Goal: Task Accomplishment & Management: Complete application form

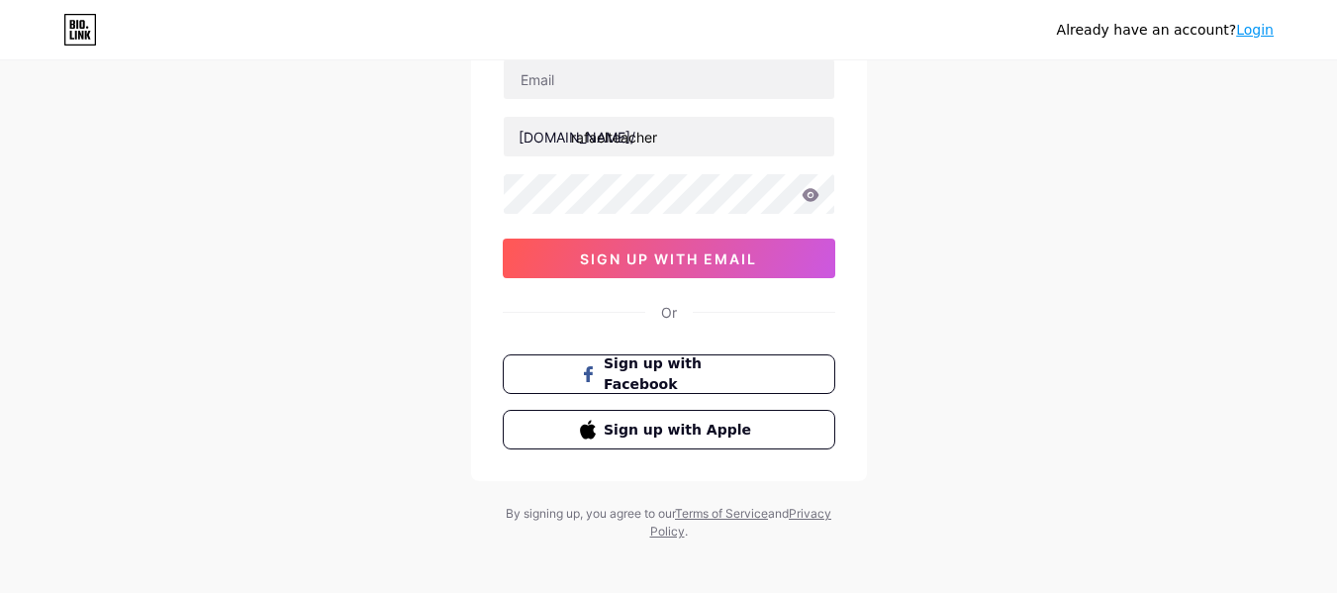
scroll to position [164, 0]
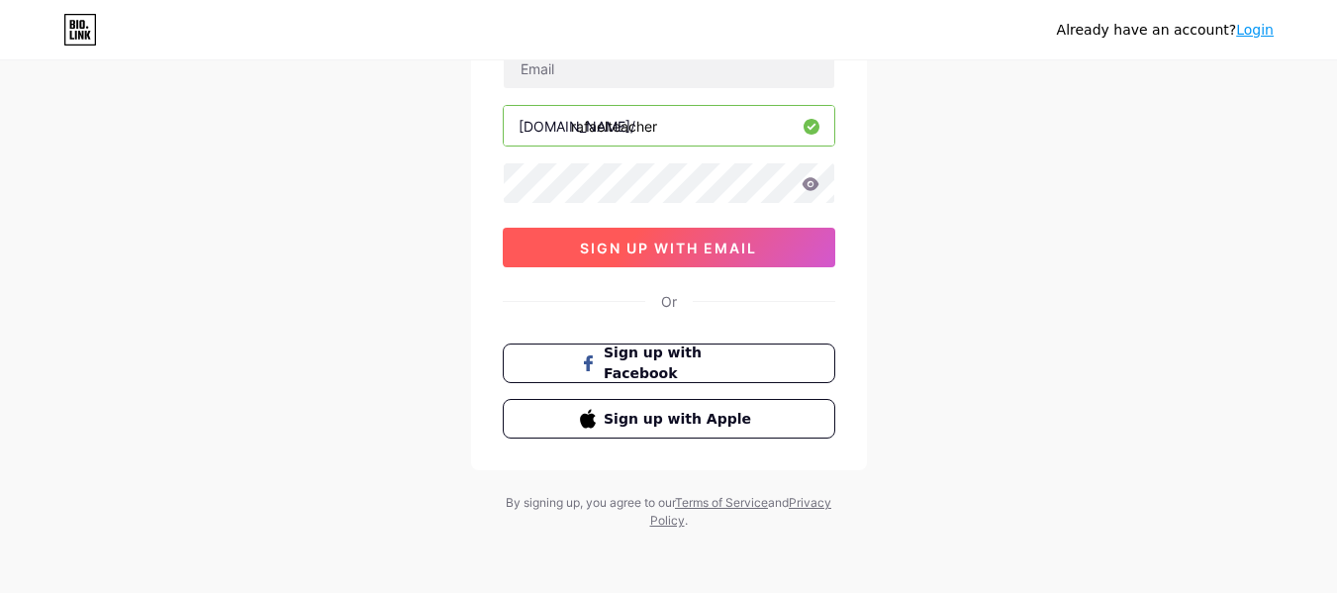
click at [699, 253] on span "sign up with email" at bounding box center [668, 248] width 177 height 17
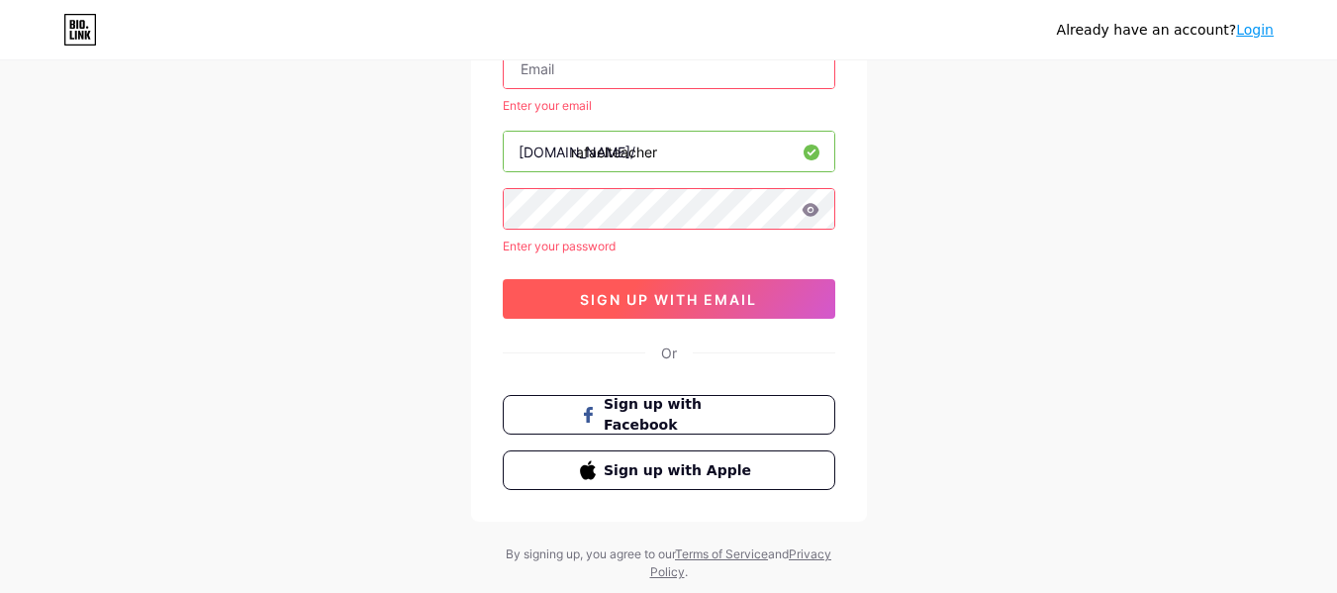
scroll to position [65, 0]
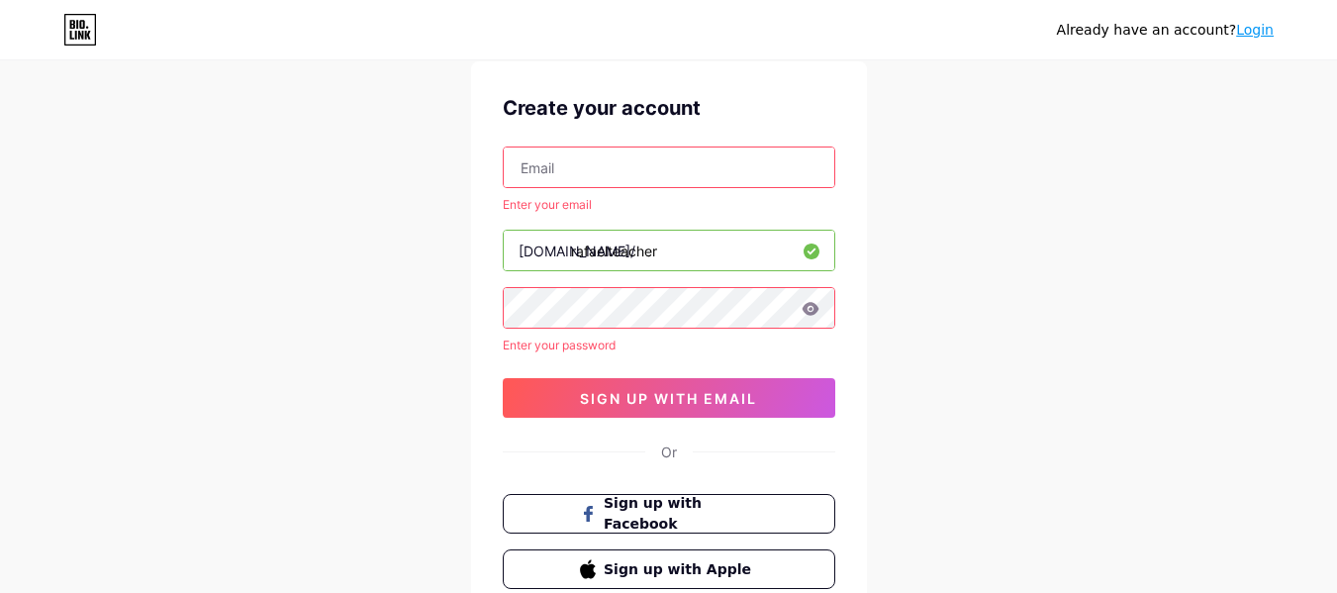
click at [581, 152] on input "text" at bounding box center [669, 167] width 331 height 40
click at [1315, 170] on div "Already have an account? Login Create your account Enter your email bio.link/ r…" at bounding box center [668, 339] width 1337 height 809
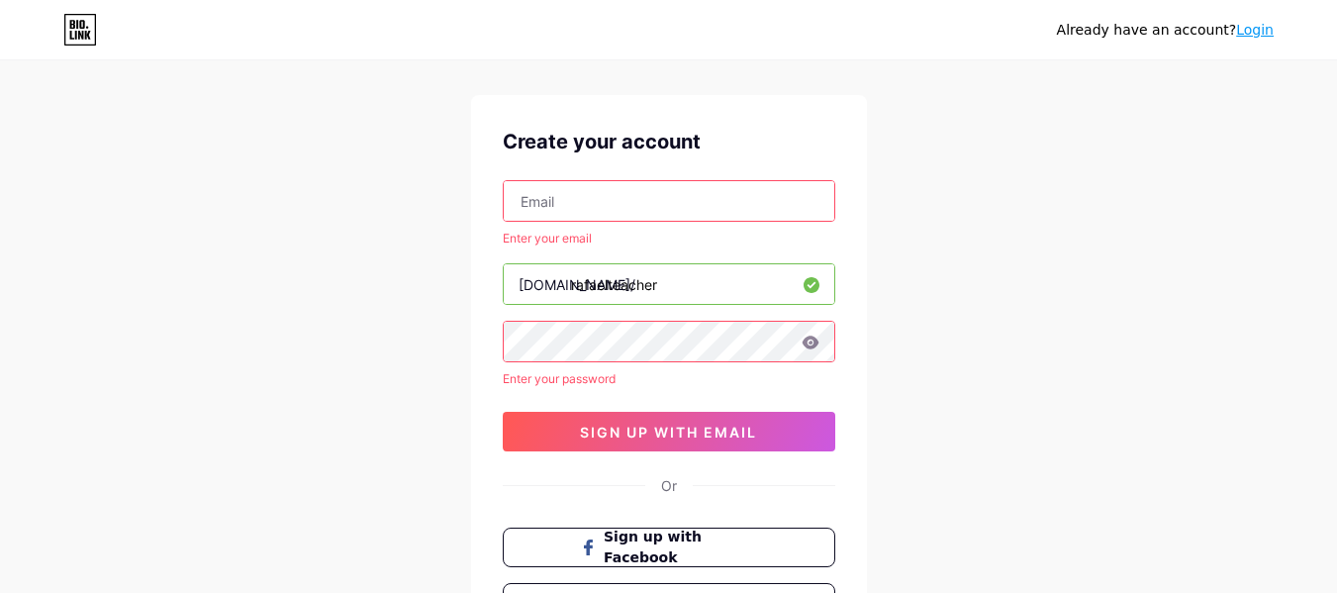
scroll to position [0, 0]
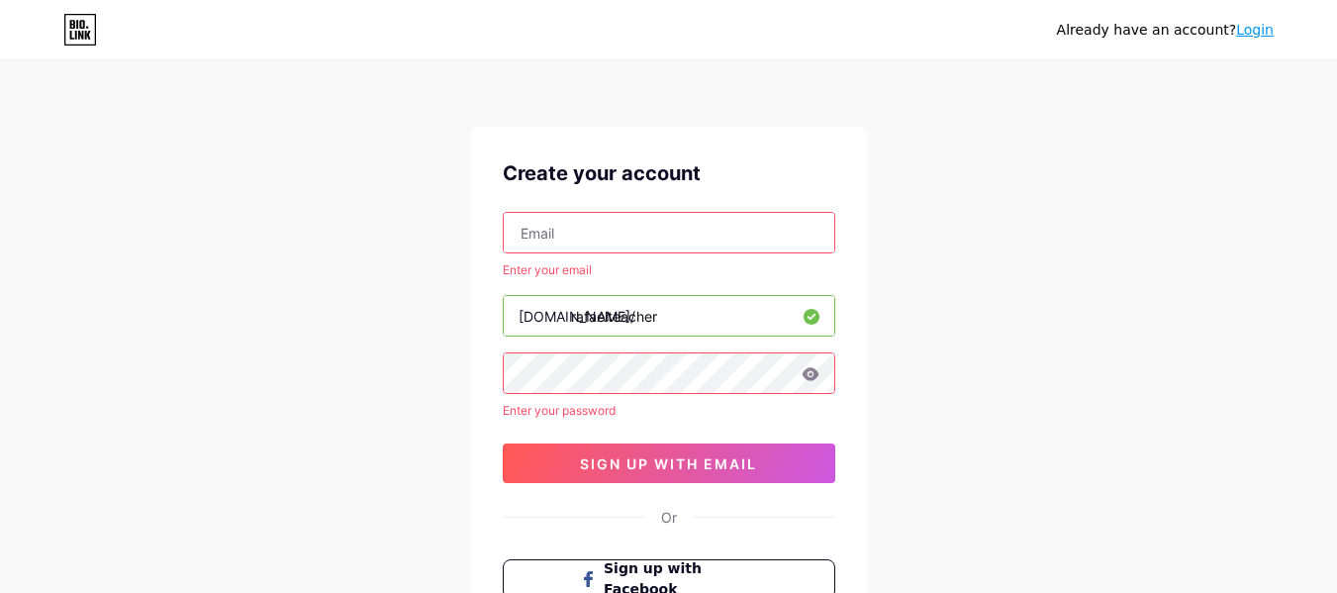
click at [1250, 22] on link "Login" at bounding box center [1255, 30] width 38 height 16
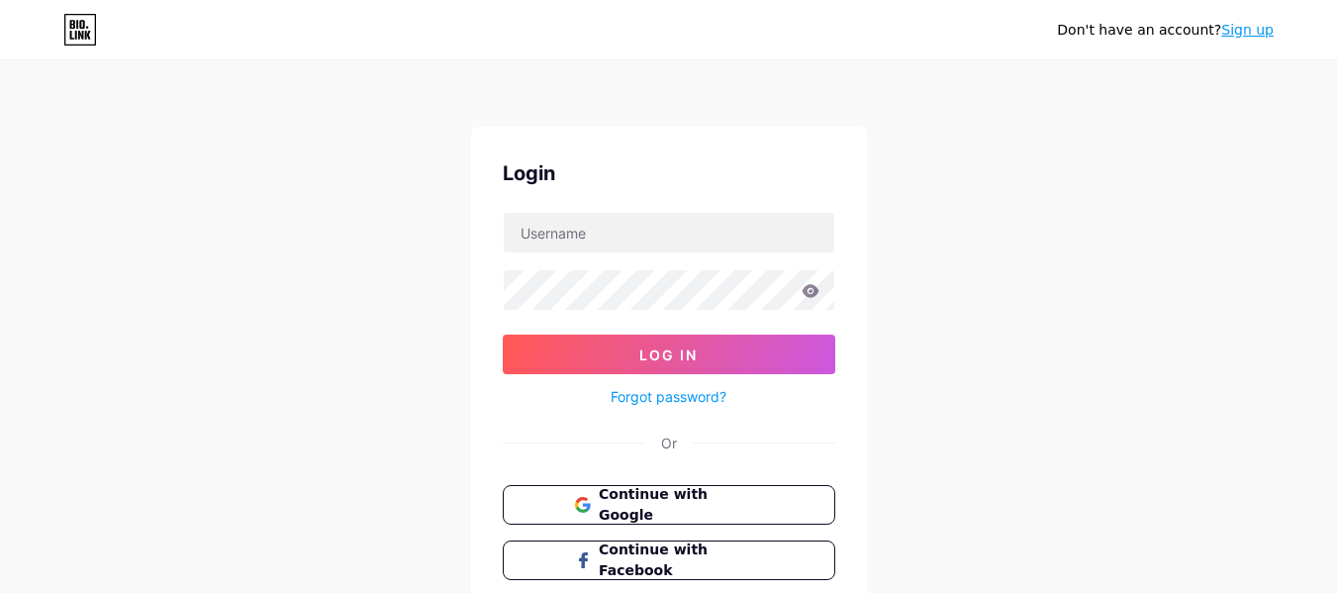
click at [1270, 46] on div "Don't have an account? Sign up" at bounding box center [668, 29] width 1337 height 59
click at [1242, 30] on link "Sign up" at bounding box center [1247, 30] width 52 height 16
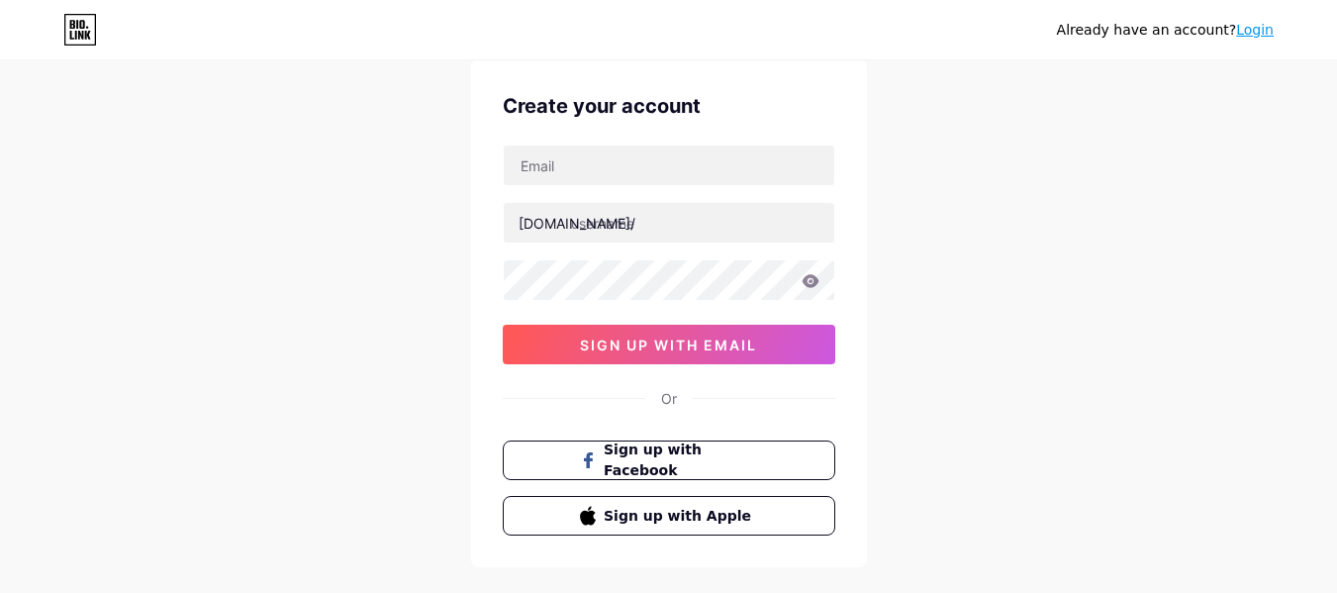
scroll to position [164, 0]
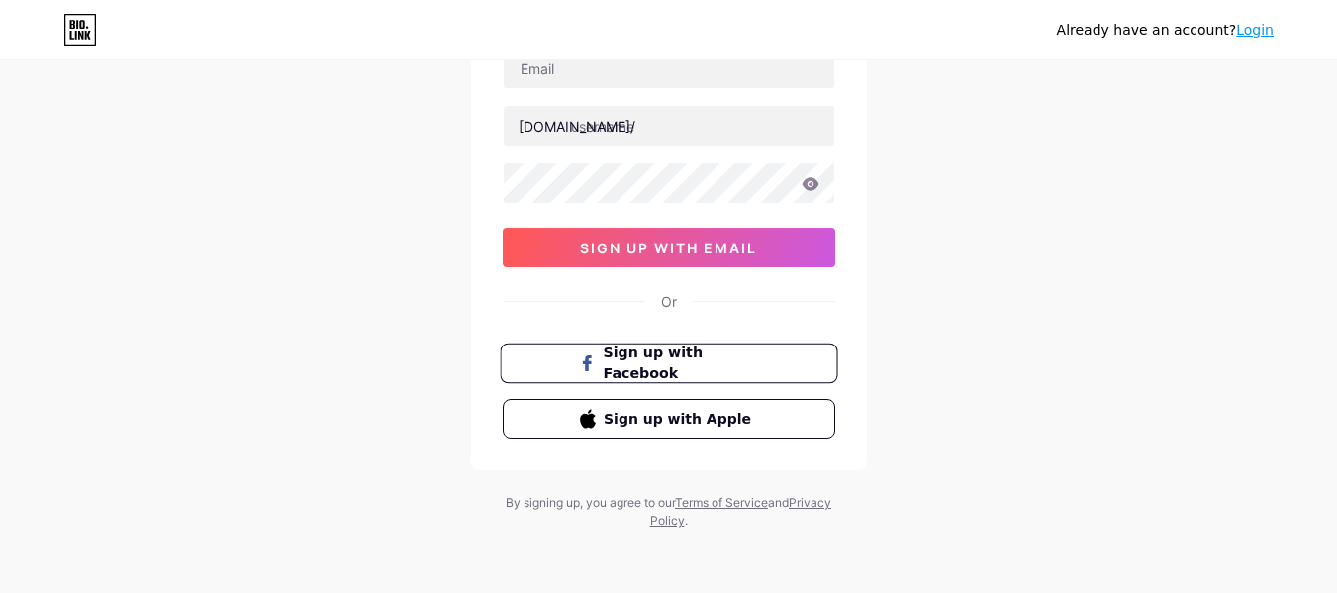
click at [678, 370] on span "Sign up with Facebook" at bounding box center [680, 363] width 155 height 43
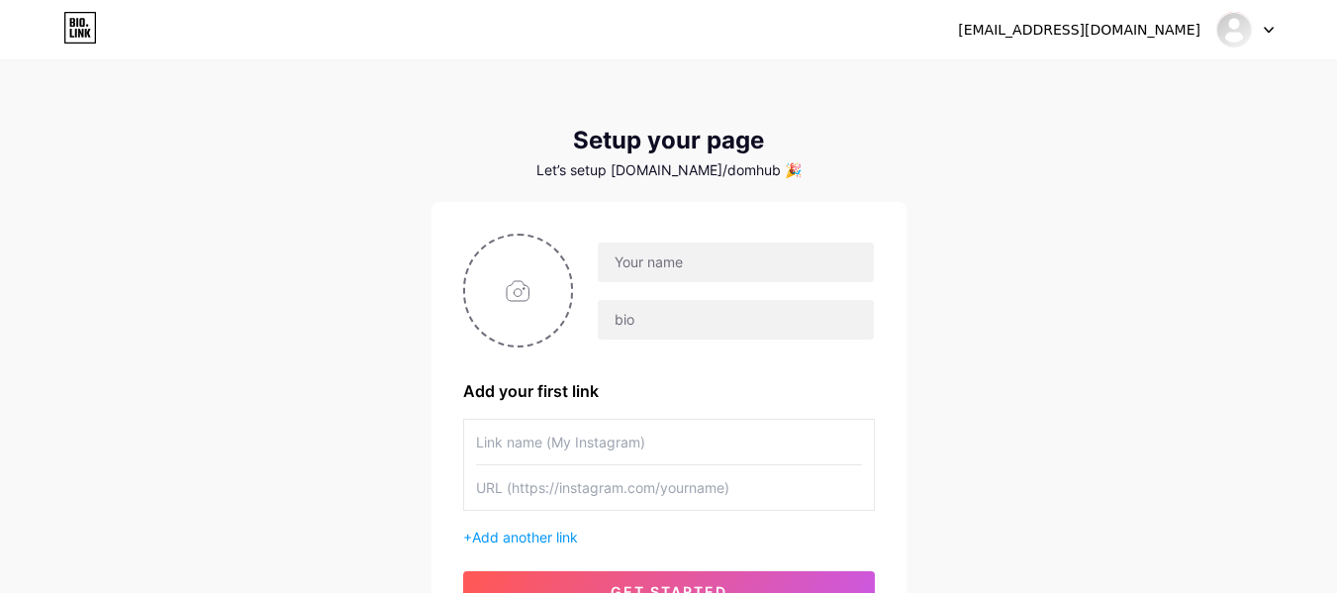
click at [715, 241] on div at bounding box center [735, 262] width 277 height 42
click at [679, 257] on input "text" at bounding box center [735, 262] width 275 height 40
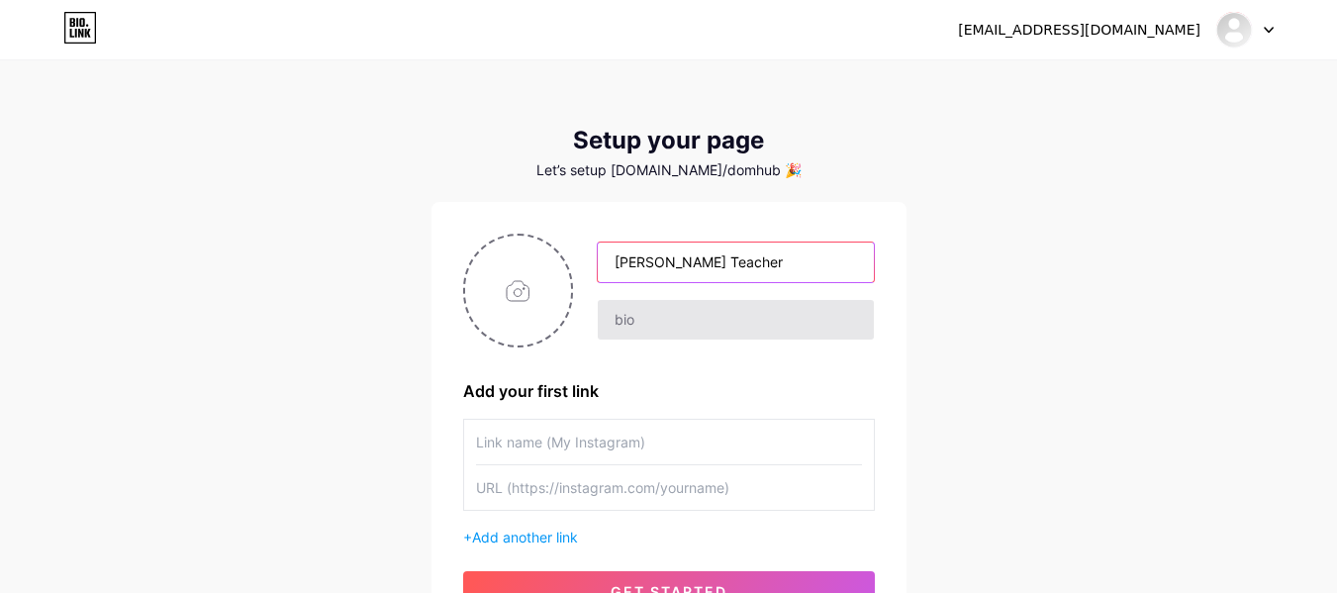
type input "[PERSON_NAME] Teacher"
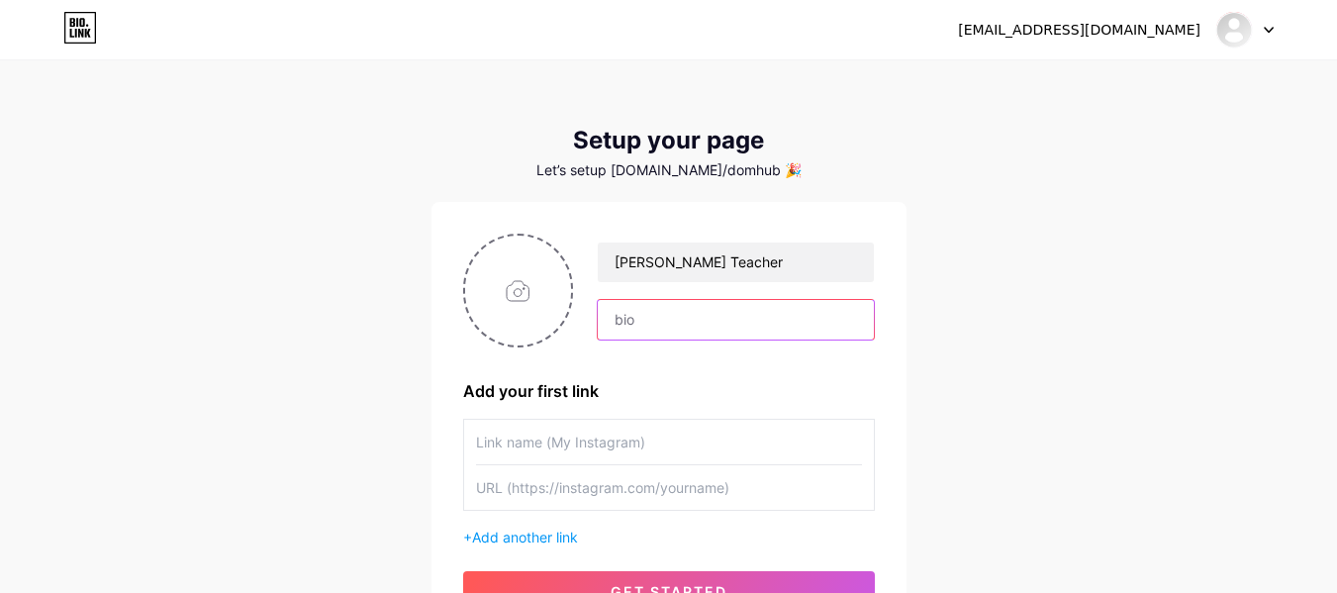
click at [649, 338] on input "text" at bounding box center [735, 320] width 275 height 40
click at [531, 285] on input "file" at bounding box center [518, 291] width 107 height 110
type input "C:\fakepath\Foto de perfil .png"
click at [667, 311] on input "text" at bounding box center [735, 320] width 275 height 40
paste input "Aprenda inglês 3x mais rápido! 📚 Aula particular + Curso Intensivo 🇬🇧 10 anos e…"
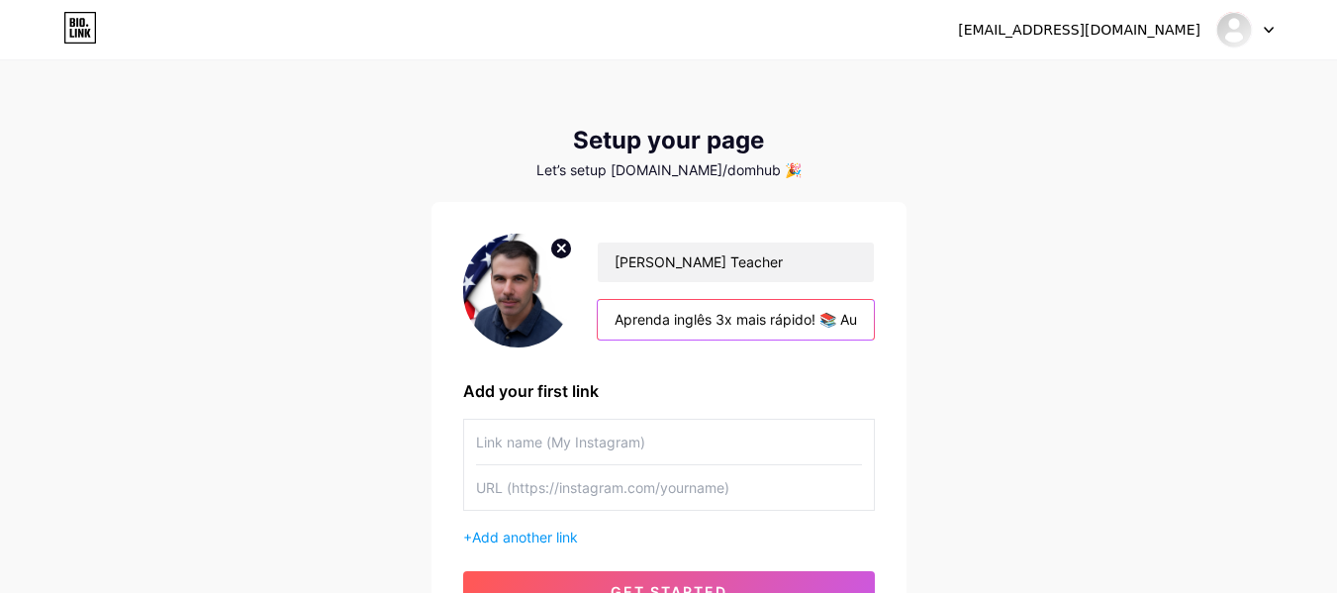
scroll to position [0, 353]
type input "Aprenda inglês 3x mais rápido! 📚 Aula particular + Curso Intensivo 🇬🇧 10 anos e…"
click at [1076, 294] on div "[EMAIL_ADDRESS][DOMAIN_NAME] Dashboard Logout Setup your page Let’s setup [DOMA…" at bounding box center [668, 353] width 1337 height 706
click at [588, 435] on input "text" at bounding box center [669, 442] width 386 height 45
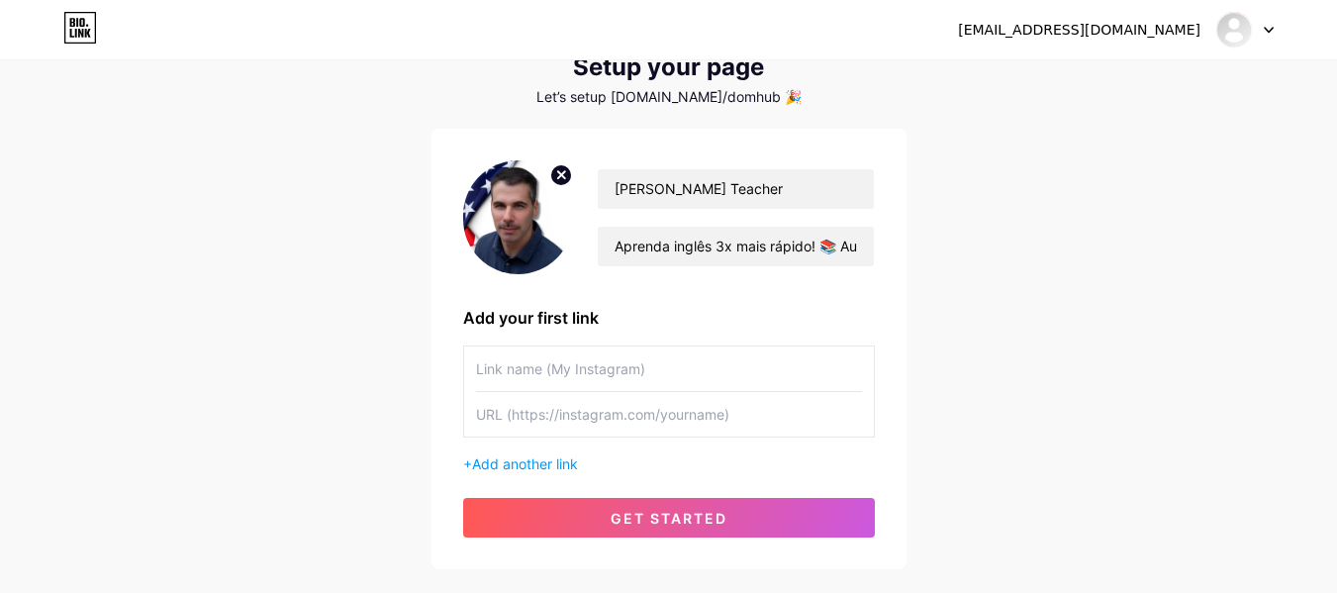
scroll to position [192, 0]
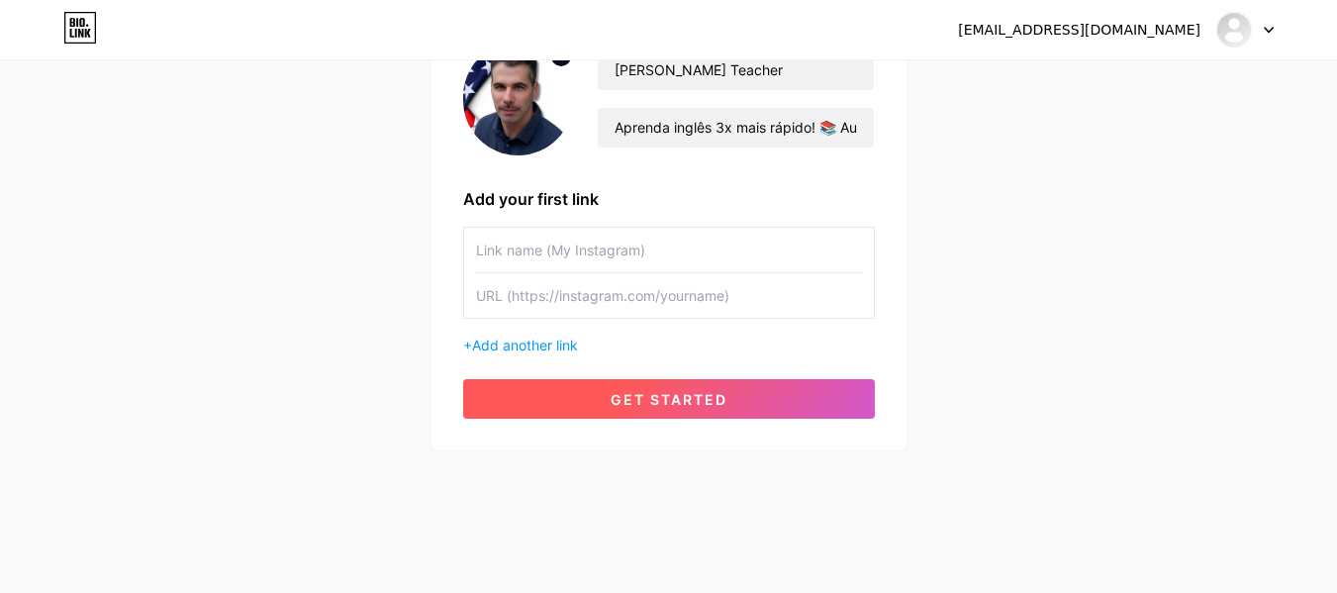
click at [710, 398] on span "get started" at bounding box center [669, 399] width 117 height 17
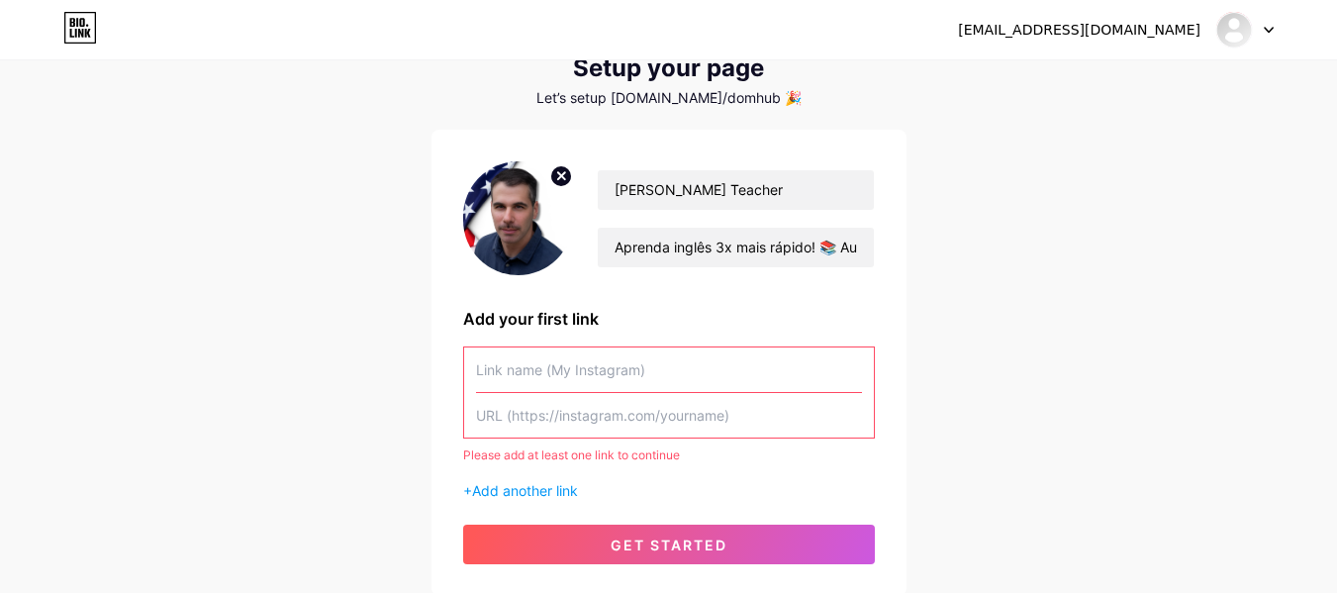
scroll to position [0, 0]
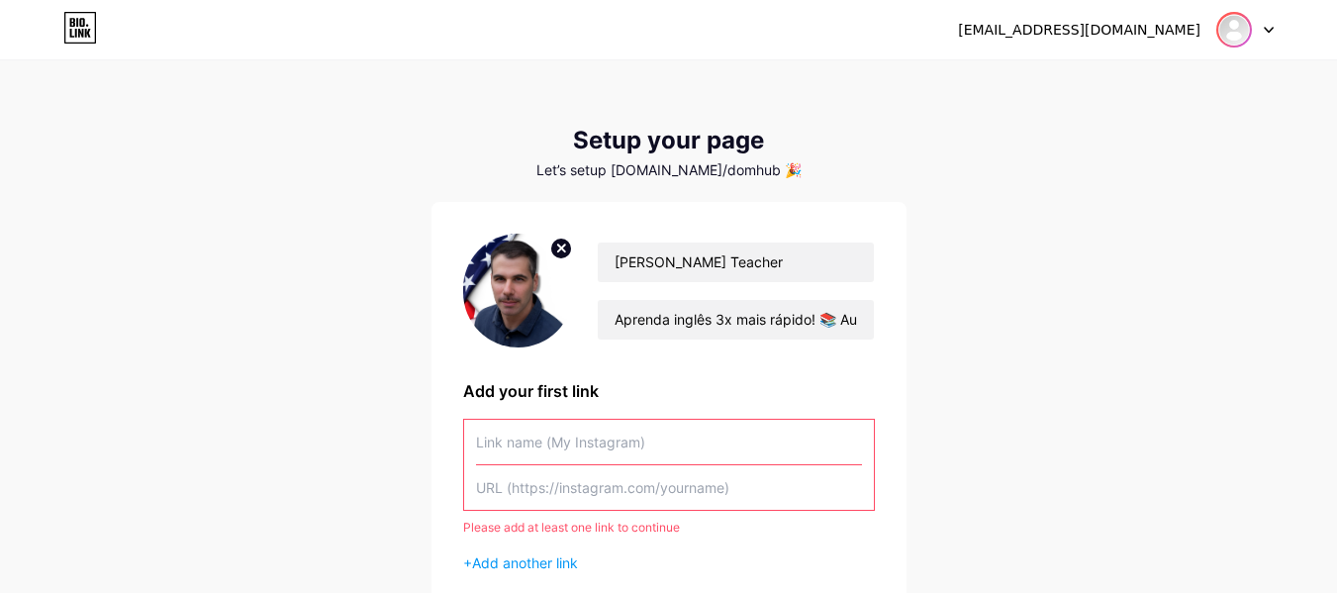
click at [1247, 27] on img at bounding box center [1234, 30] width 32 height 32
click at [1107, 73] on link "Dashboard" at bounding box center [1149, 80] width 245 height 53
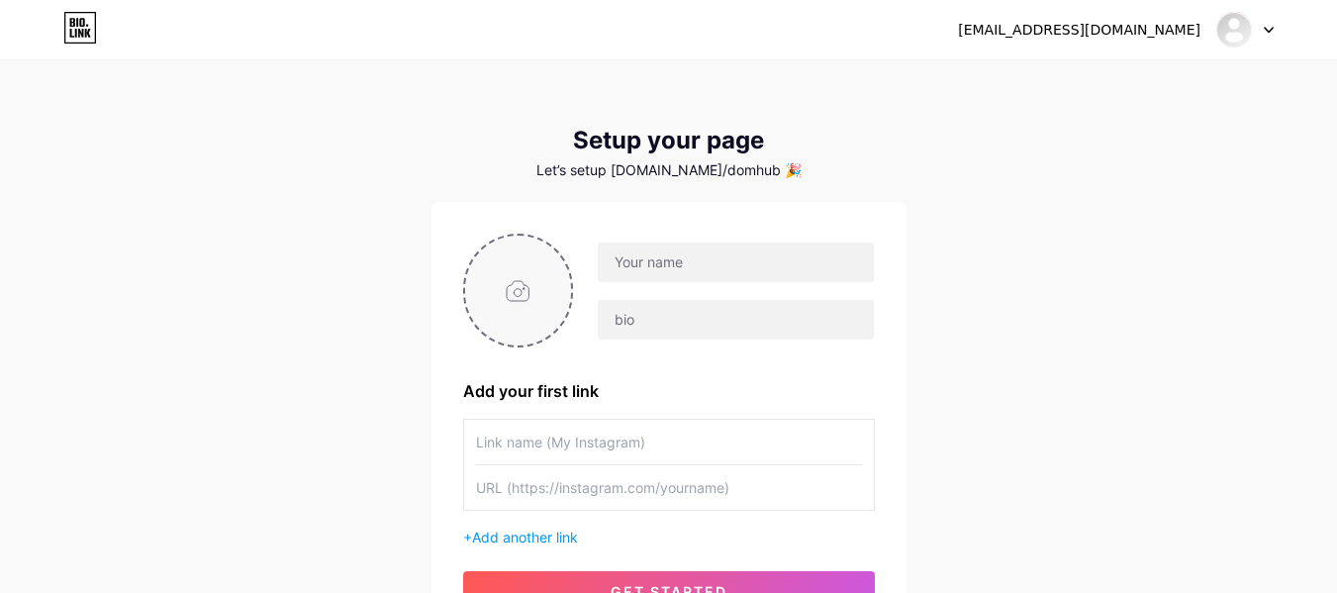
click at [523, 324] on input "file" at bounding box center [518, 291] width 107 height 110
type input "C:\fakepath\Foto de perfil .png"
click at [654, 252] on input "text" at bounding box center [735, 262] width 275 height 40
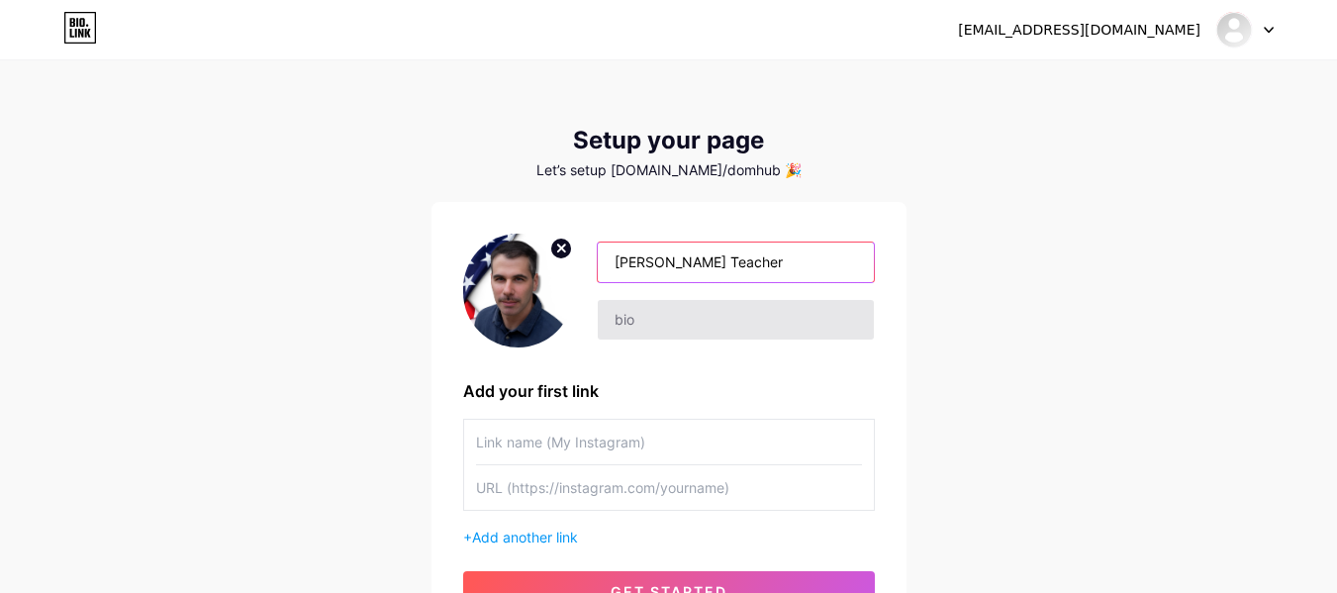
type input "[PERSON_NAME] Teacher"
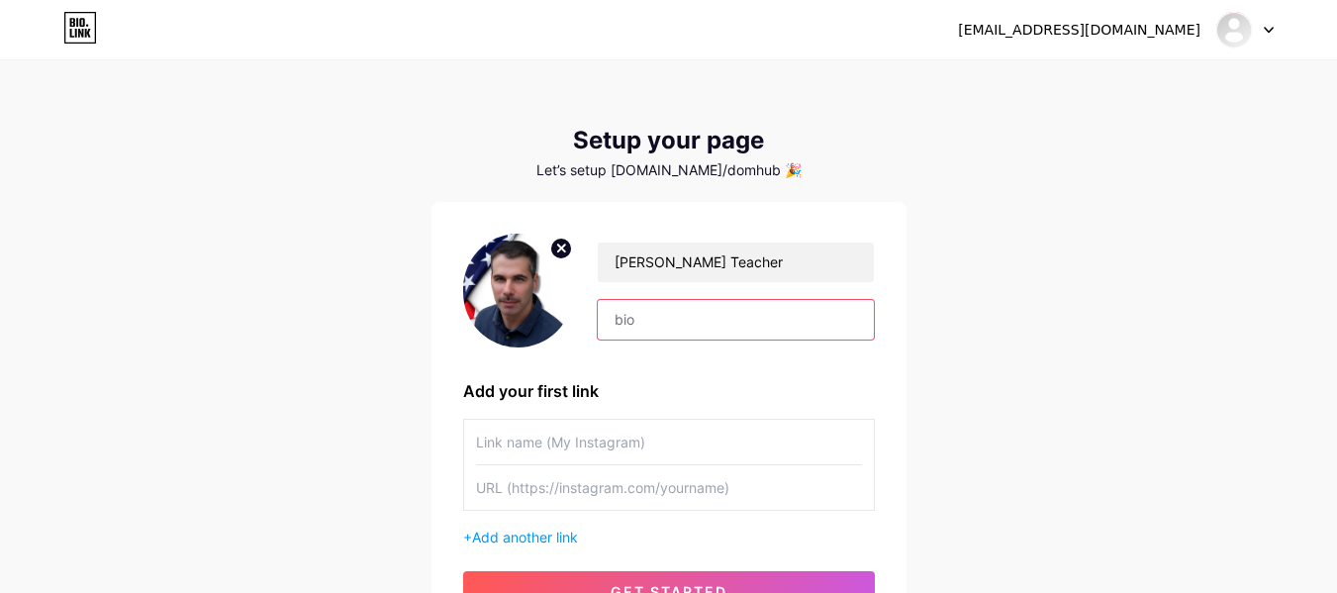
click at [645, 326] on input "text" at bounding box center [735, 320] width 275 height 40
paste input "Aprenda inglês 3x mais rápido! 📚 Aula particular + Curso Intensivo 🇬🇧 10 anos e…"
type input "Aprenda inglês 3x mais rápido! 📚 Aula particular + Curso Intensivo 🇬🇧 10 anos e…"
click at [981, 303] on div "[EMAIL_ADDRESS][DOMAIN_NAME] Dashboard Logout Setup your page Let’s setup [DOMA…" at bounding box center [668, 353] width 1337 height 706
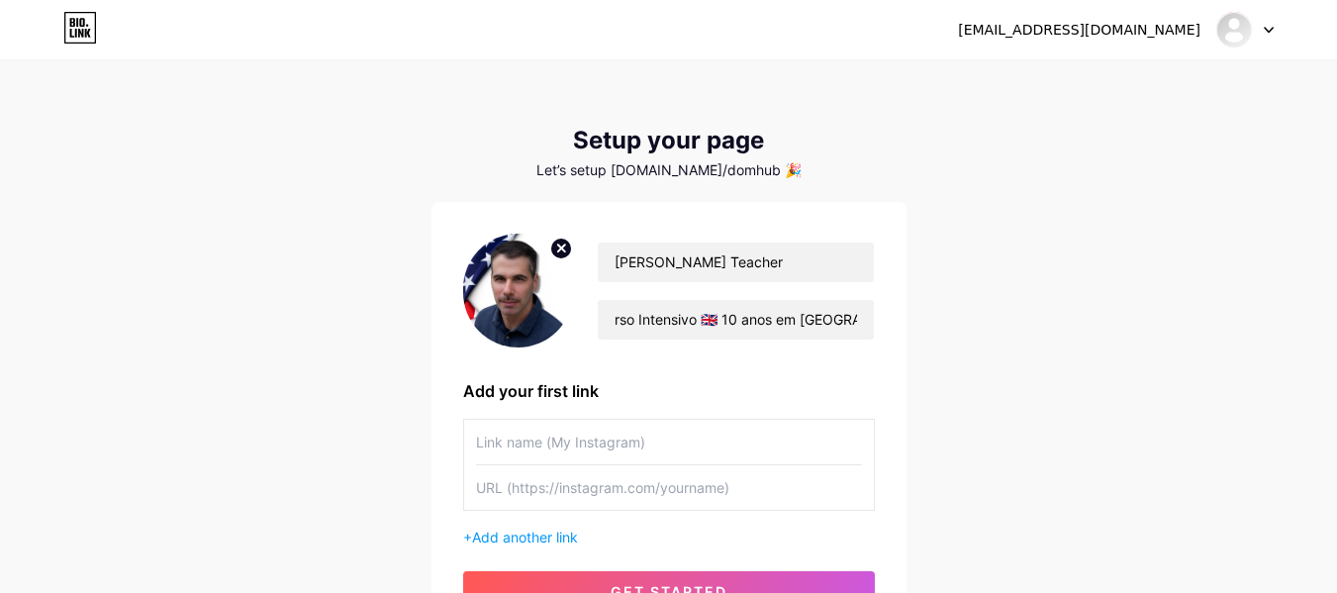
scroll to position [0, 0]
click at [548, 444] on input "text" at bounding box center [669, 442] width 386 height 45
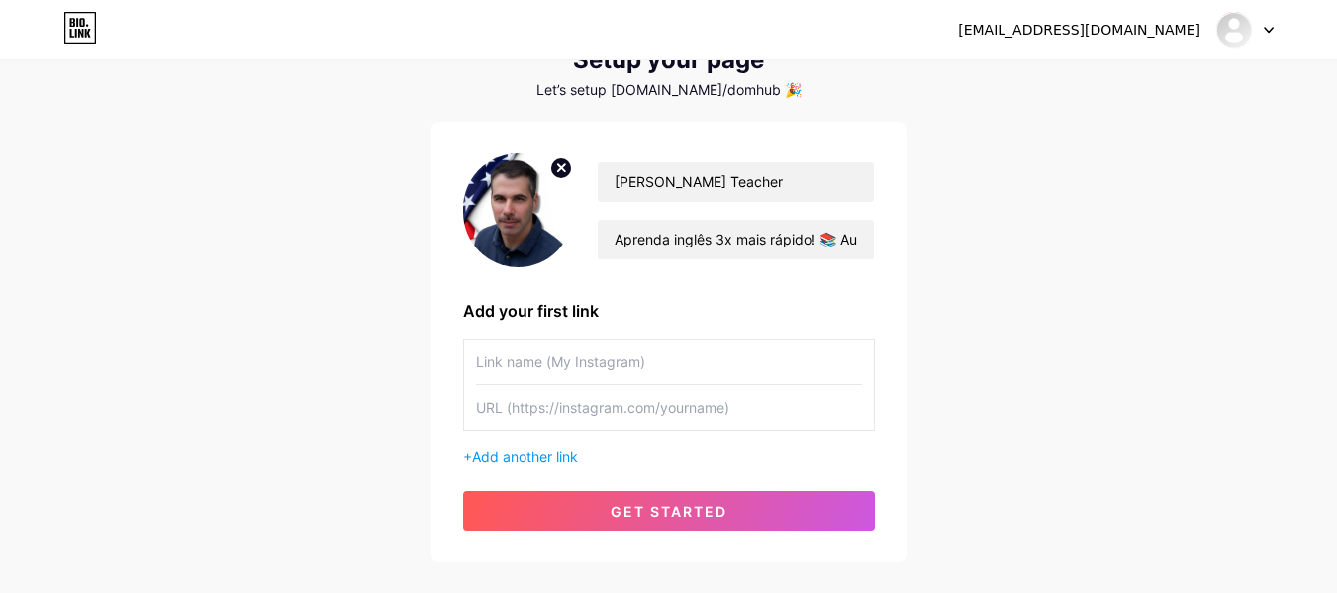
scroll to position [192, 0]
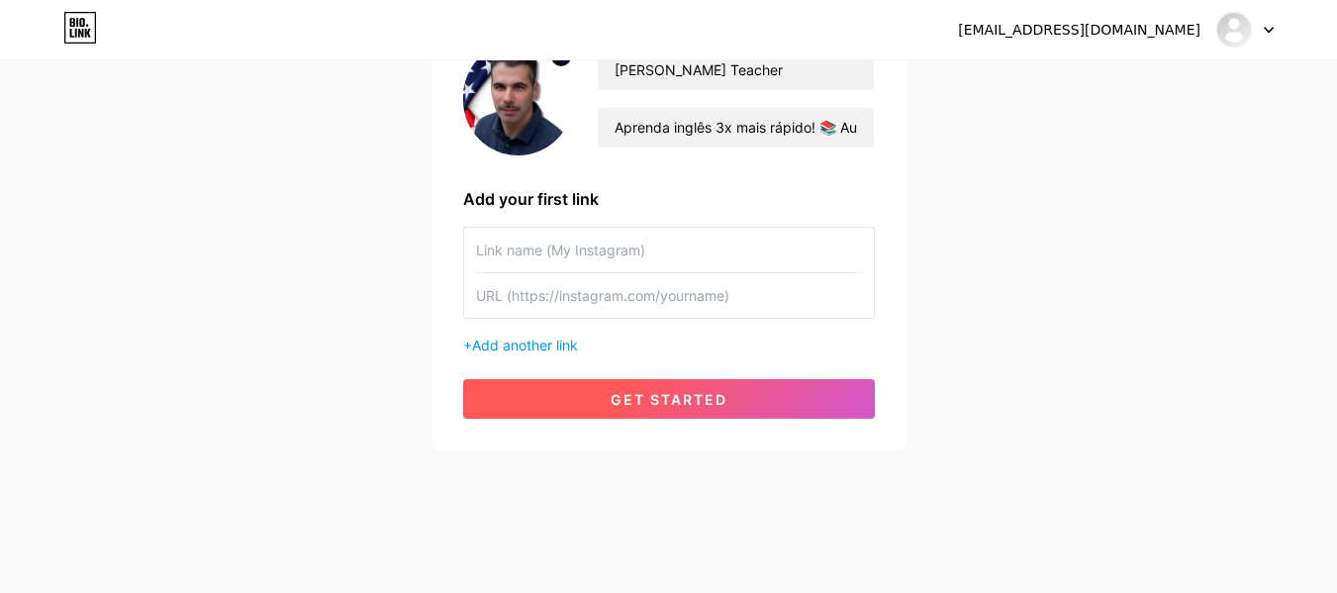
click at [651, 393] on span "get started" at bounding box center [669, 399] width 117 height 17
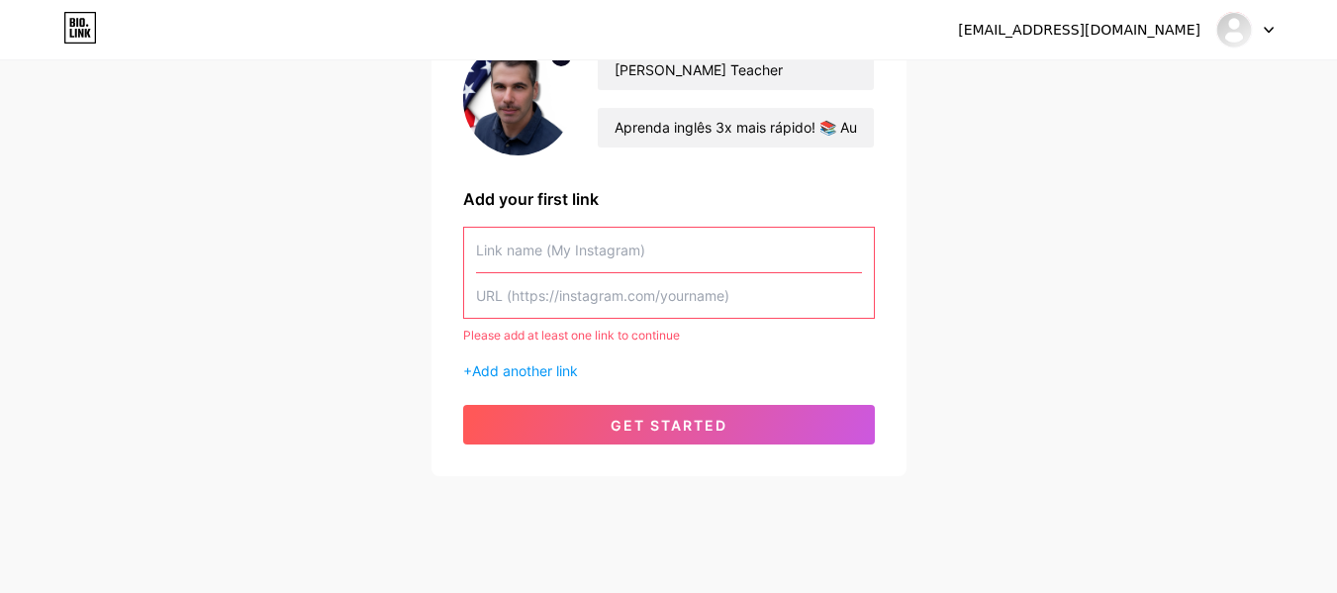
paste input "[URL][DOMAIN_NAME]"
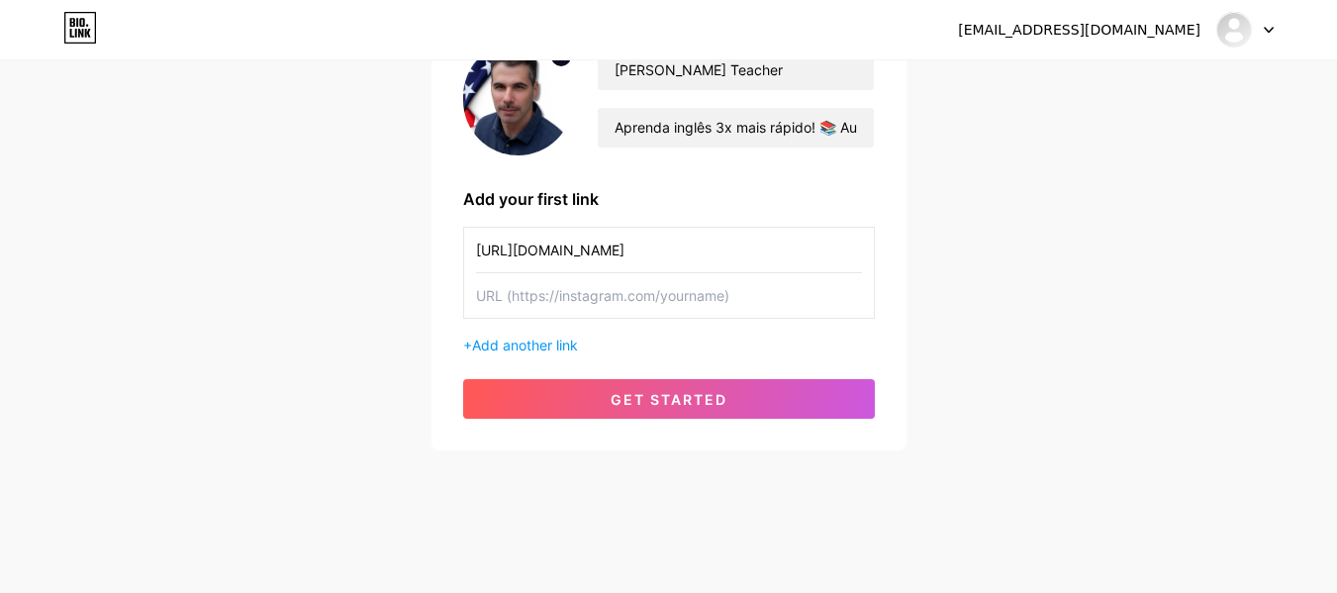
type input "[URL][DOMAIN_NAME]"
paste input "[URL][DOMAIN_NAME]"
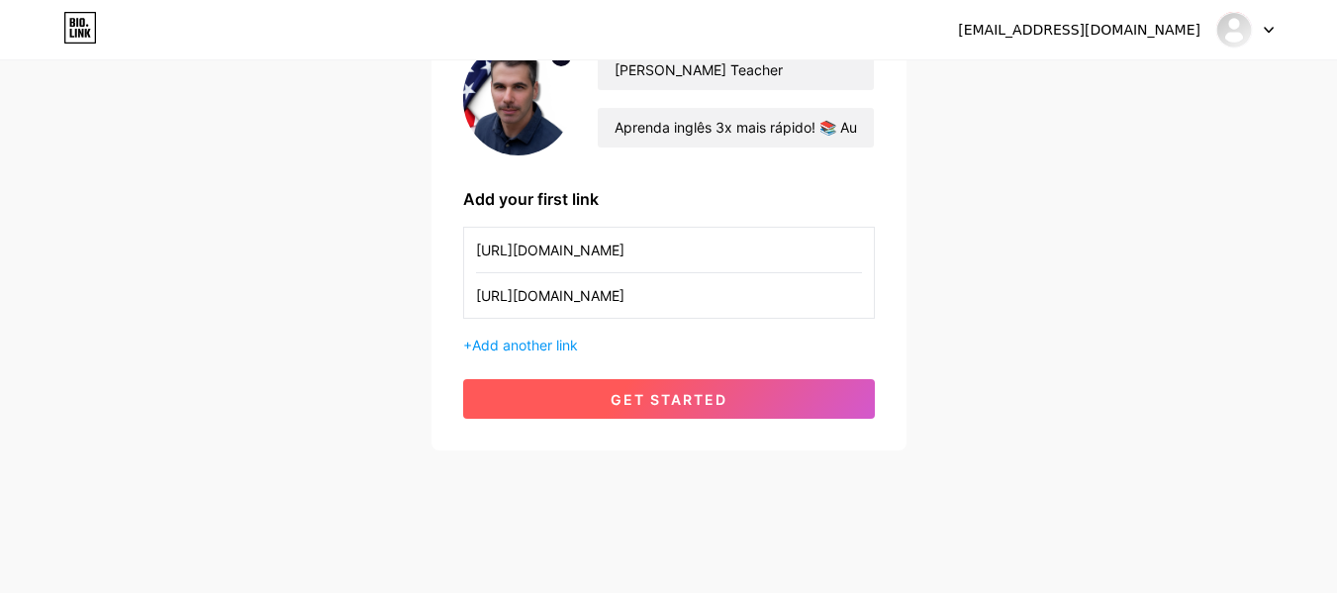
type input "[URL][DOMAIN_NAME]"
click at [665, 406] on span "get started" at bounding box center [669, 399] width 117 height 17
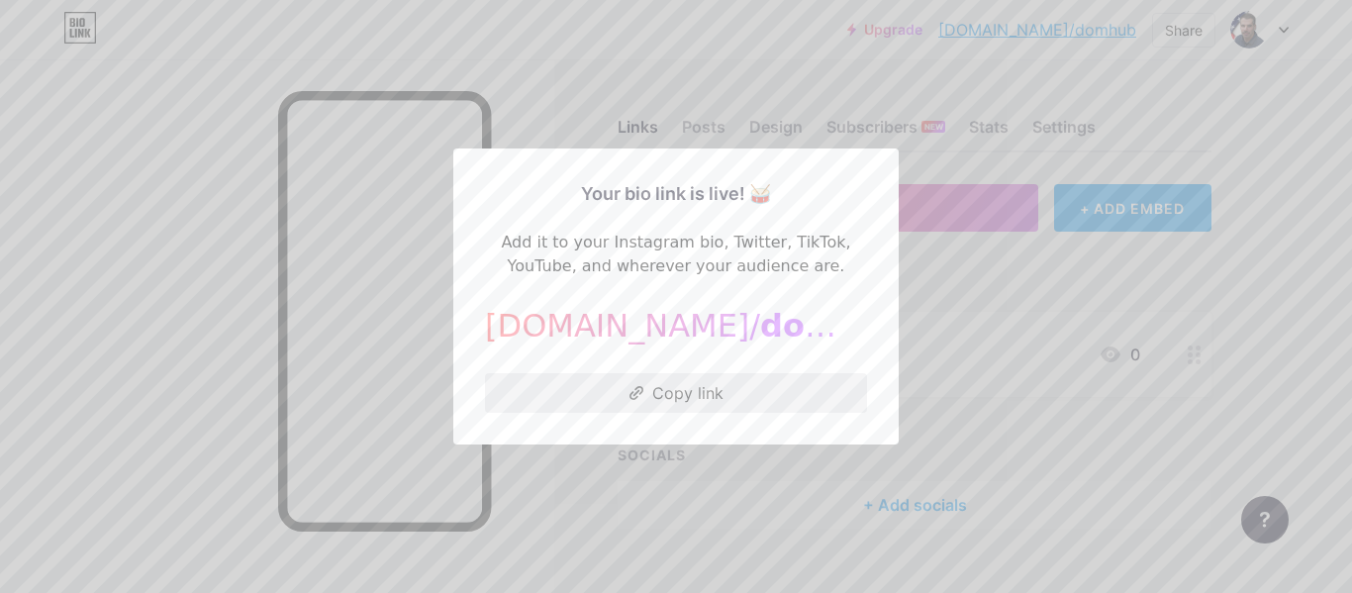
click at [739, 383] on button "Copy link" at bounding box center [676, 393] width 382 height 40
